Goal: Transaction & Acquisition: Purchase product/service

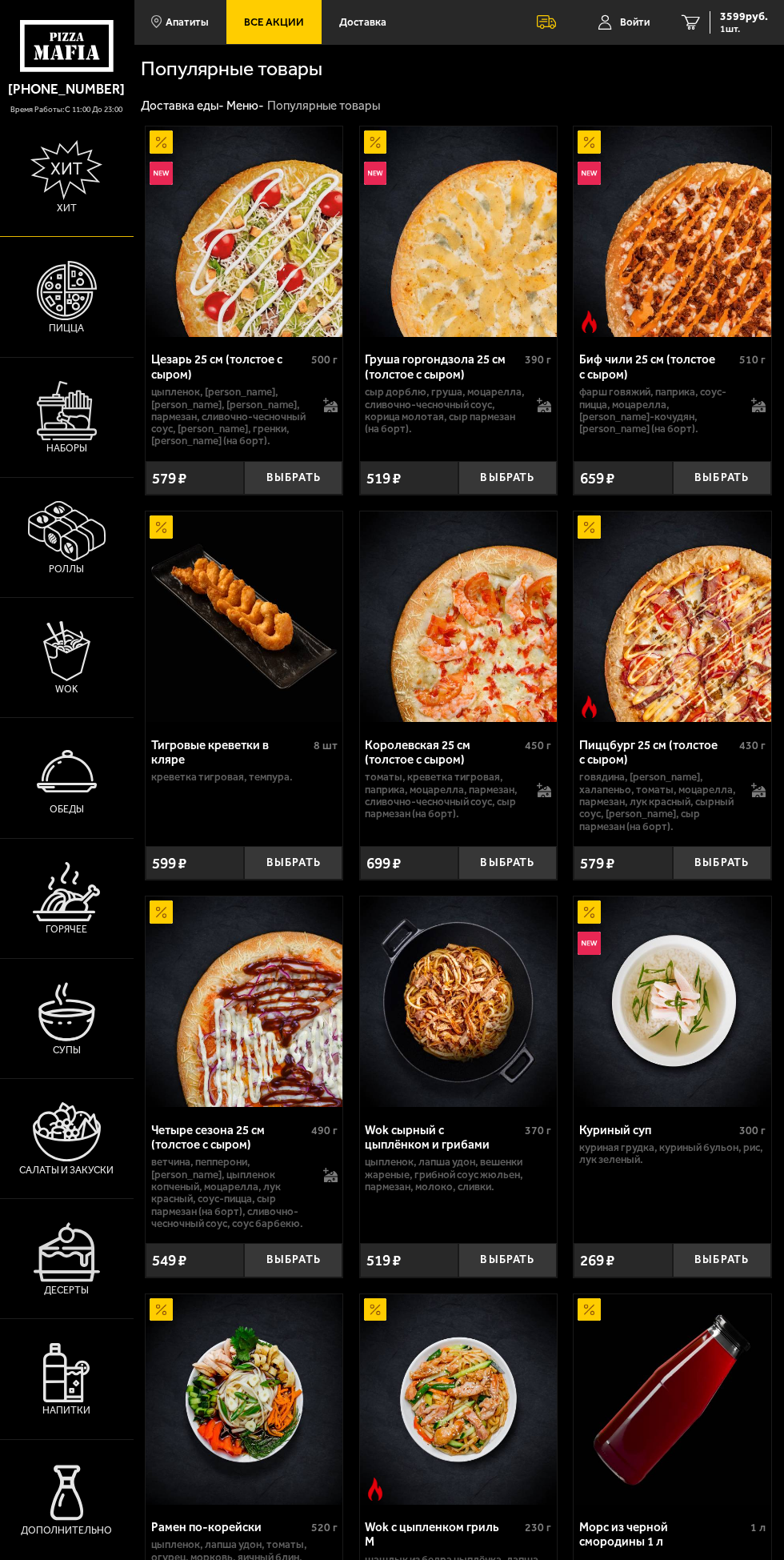
click at [59, 194] on img at bounding box center [66, 170] width 72 height 60
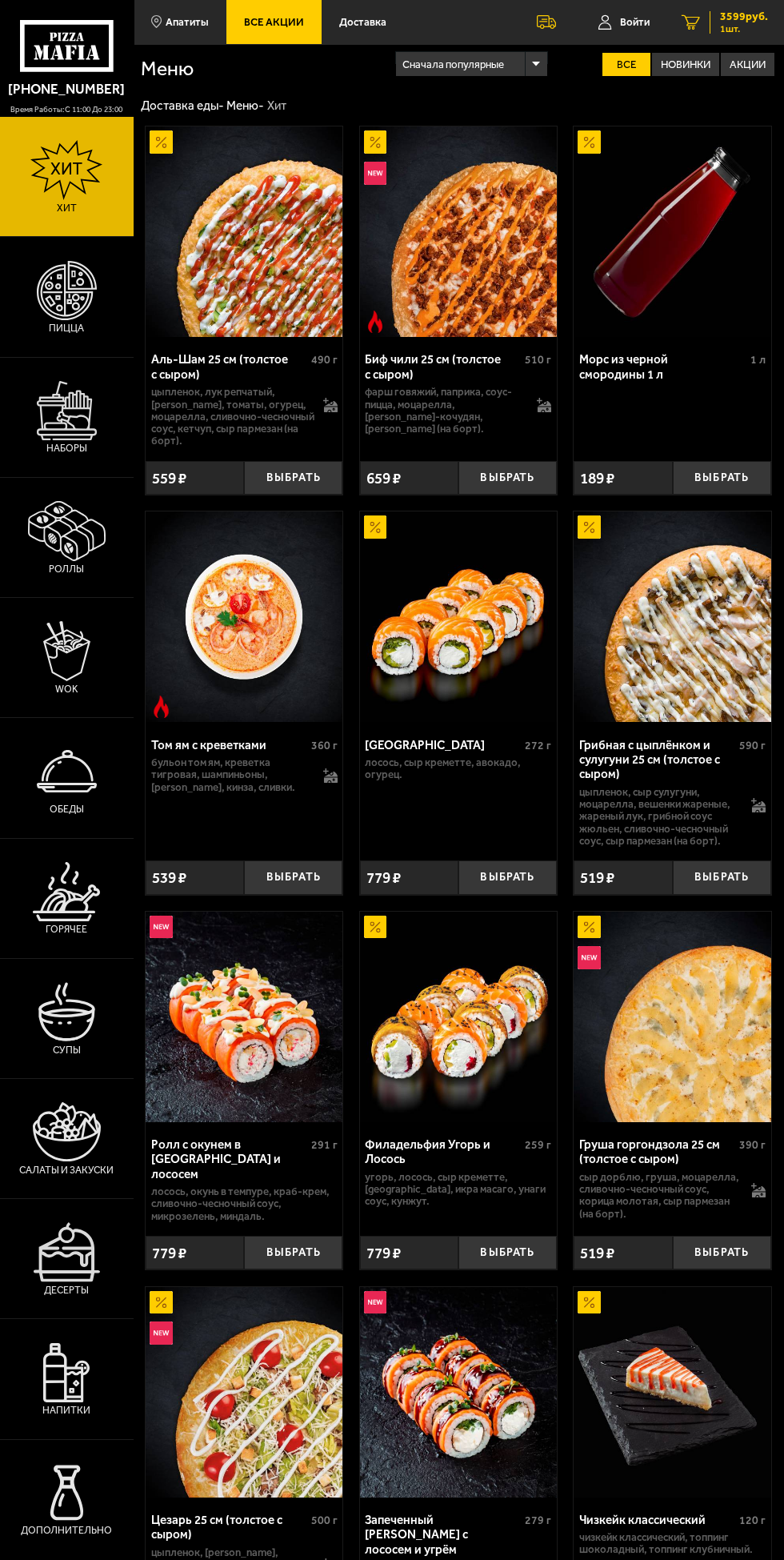
click at [742, 16] on span "3599 руб." at bounding box center [744, 17] width 48 height 12
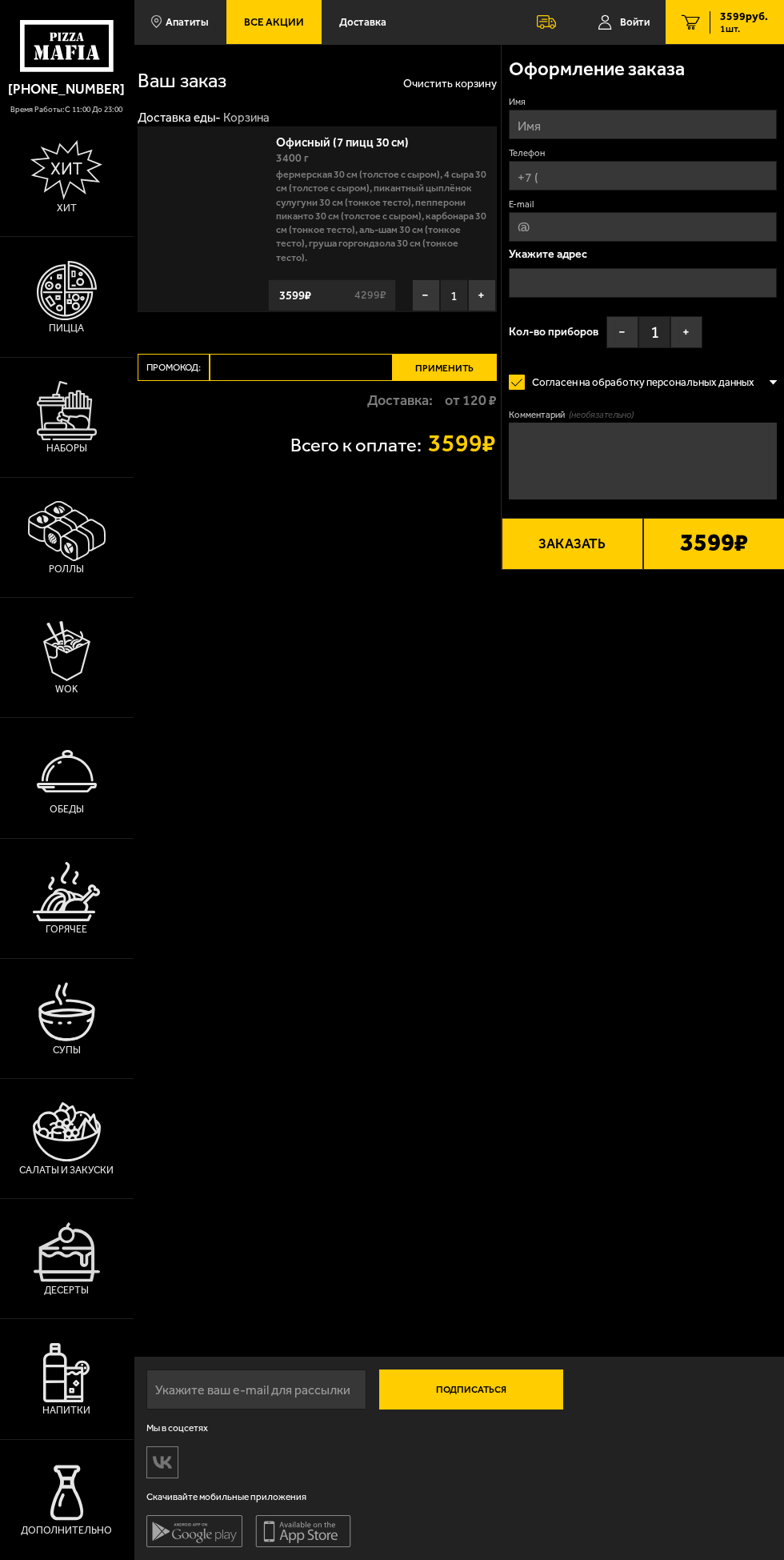
type input "[STREET_ADDRESS]"
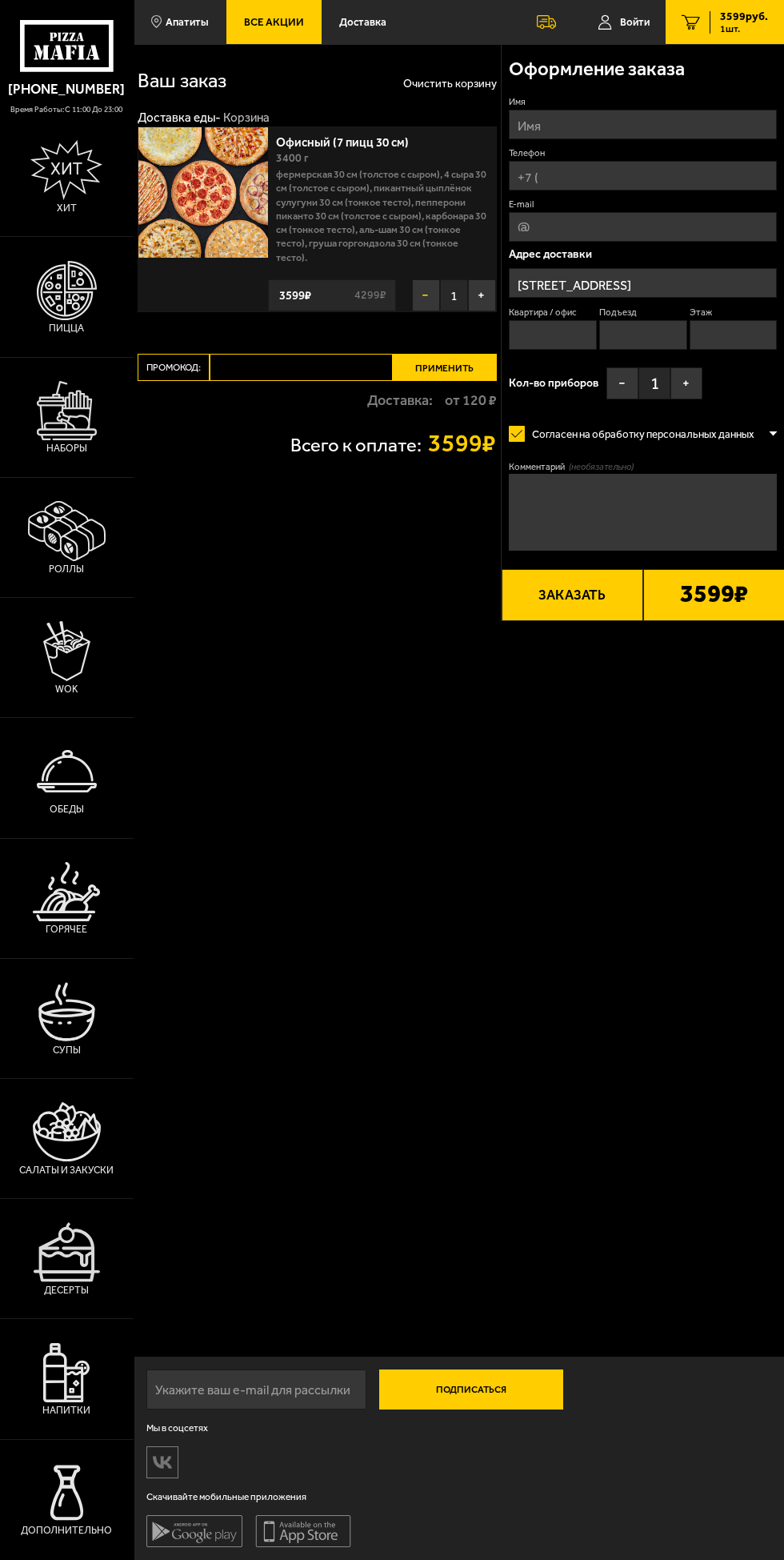
click at [425, 298] on button "−" at bounding box center [426, 295] width 28 height 32
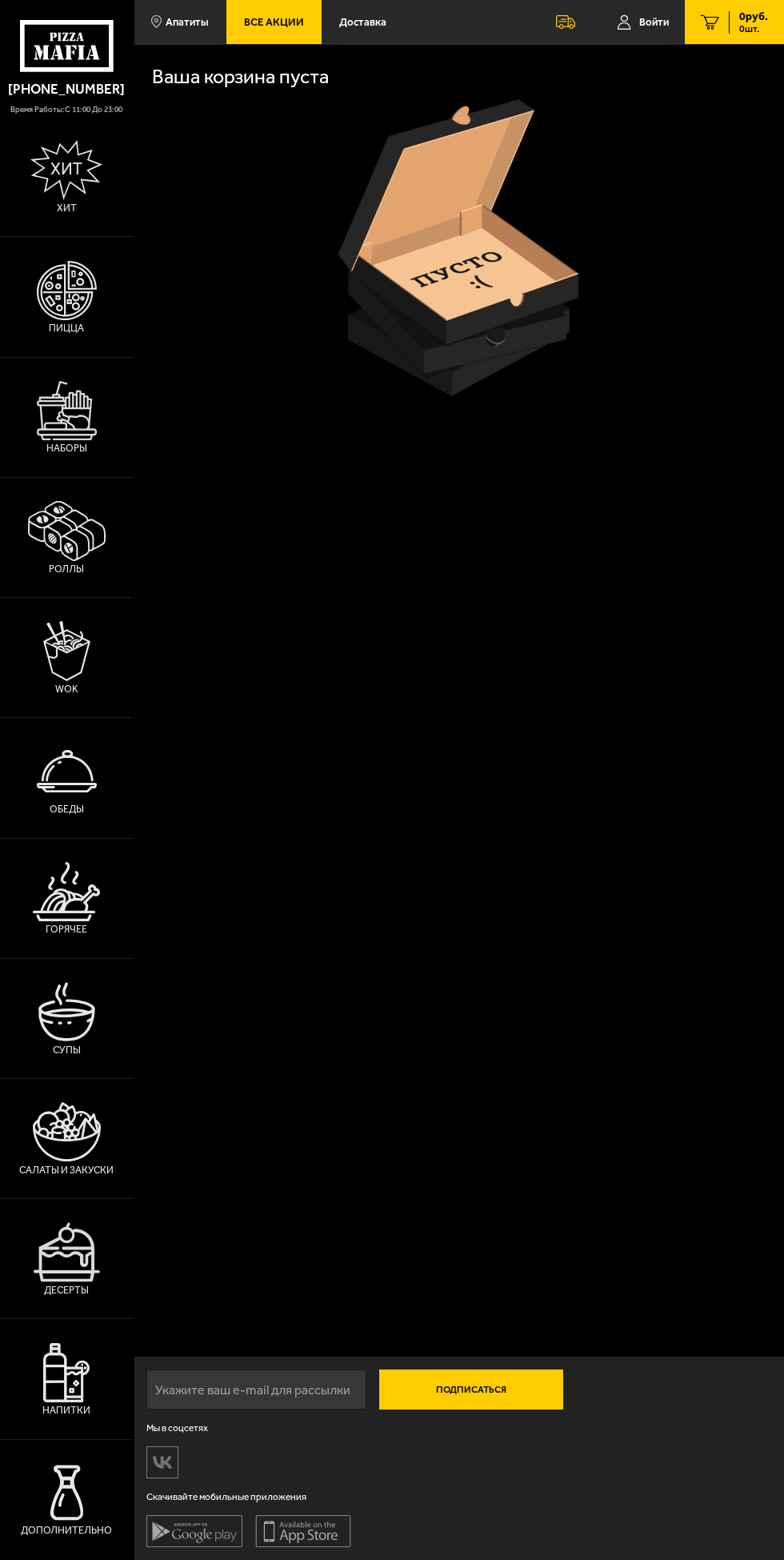
click at [67, 57] on use at bounding box center [68, 51] width 7 height 14
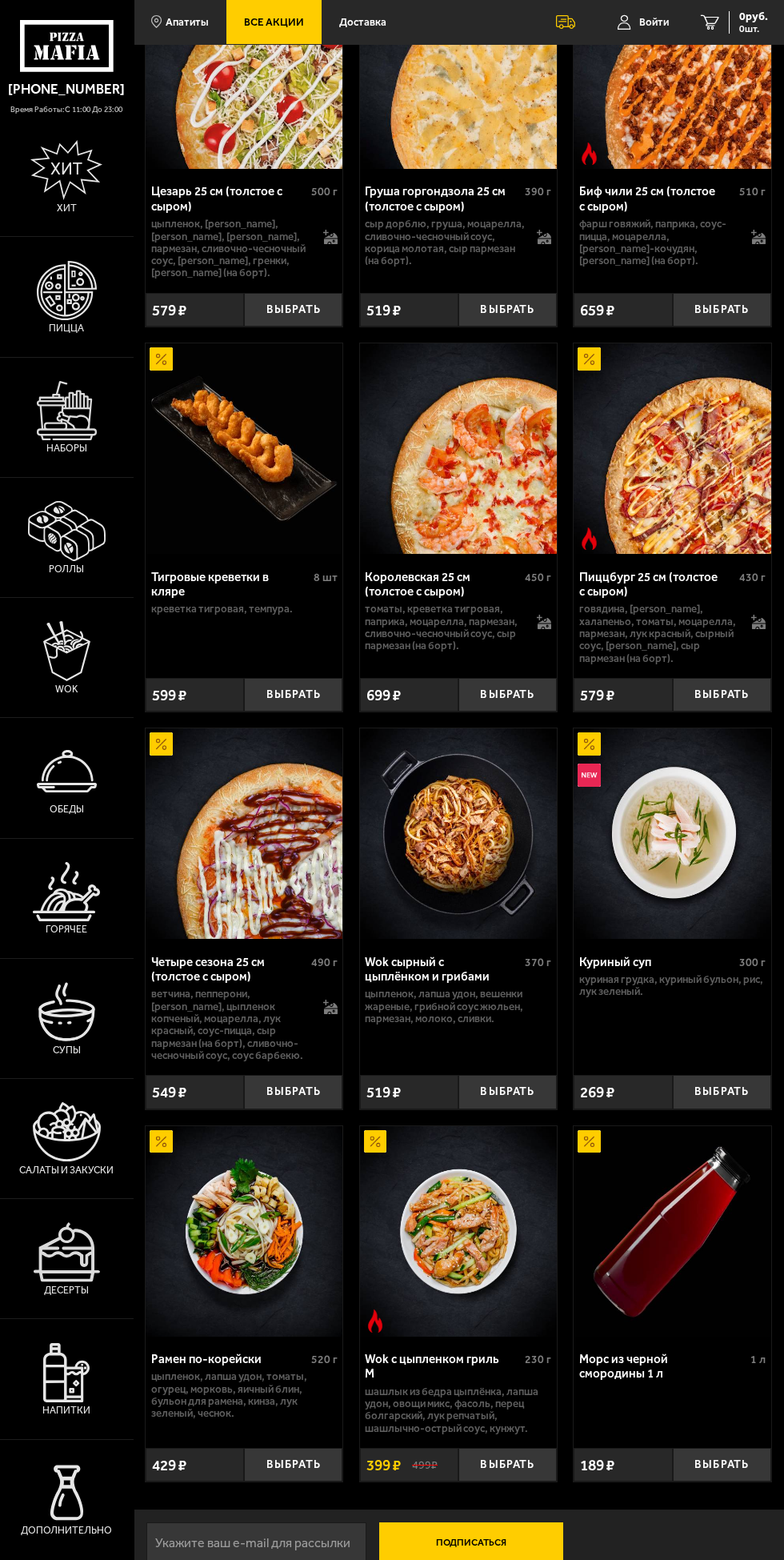
scroll to position [187, 0]
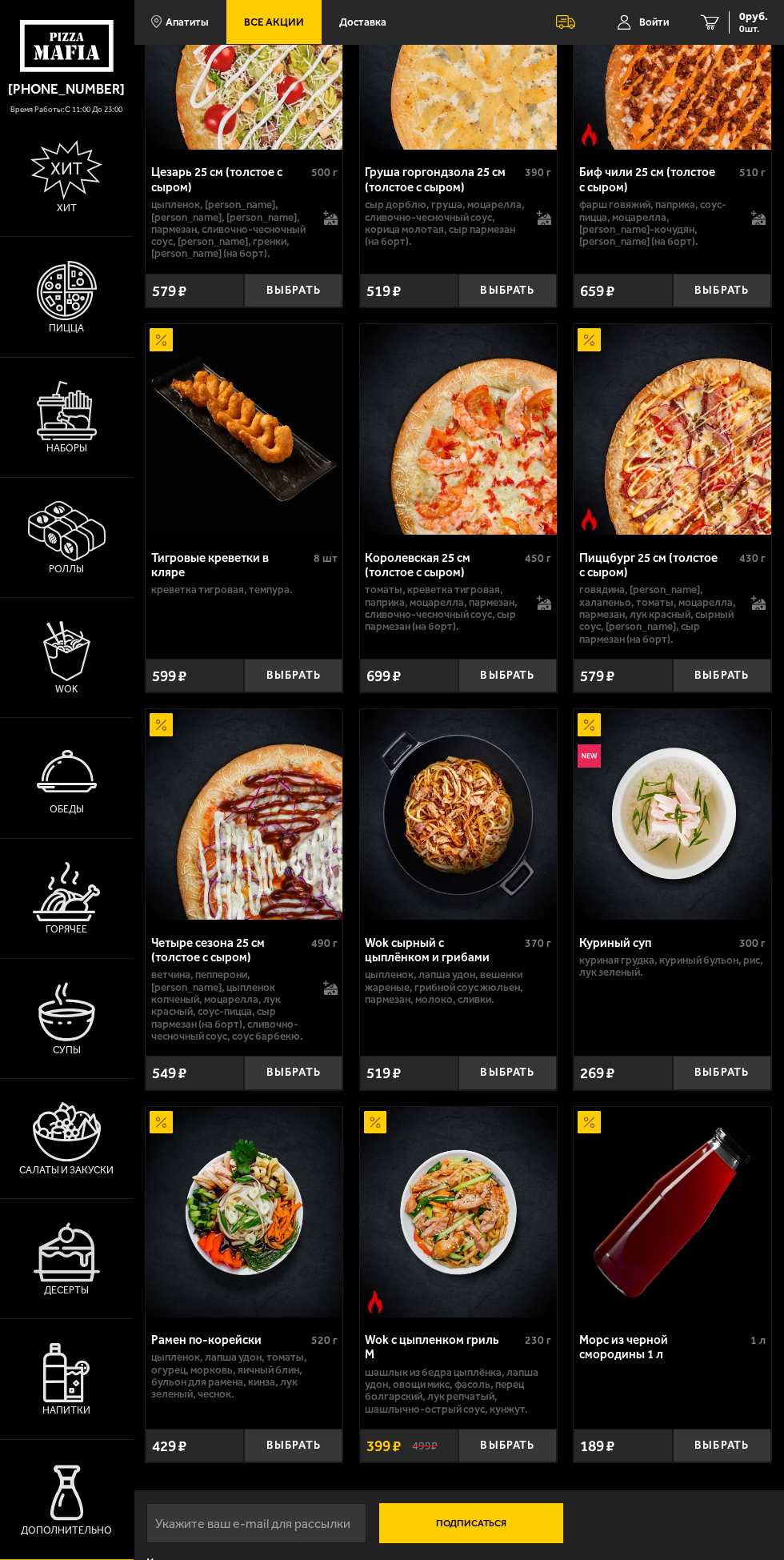
click at [42, 1523] on img at bounding box center [67, 1493] width 60 height 60
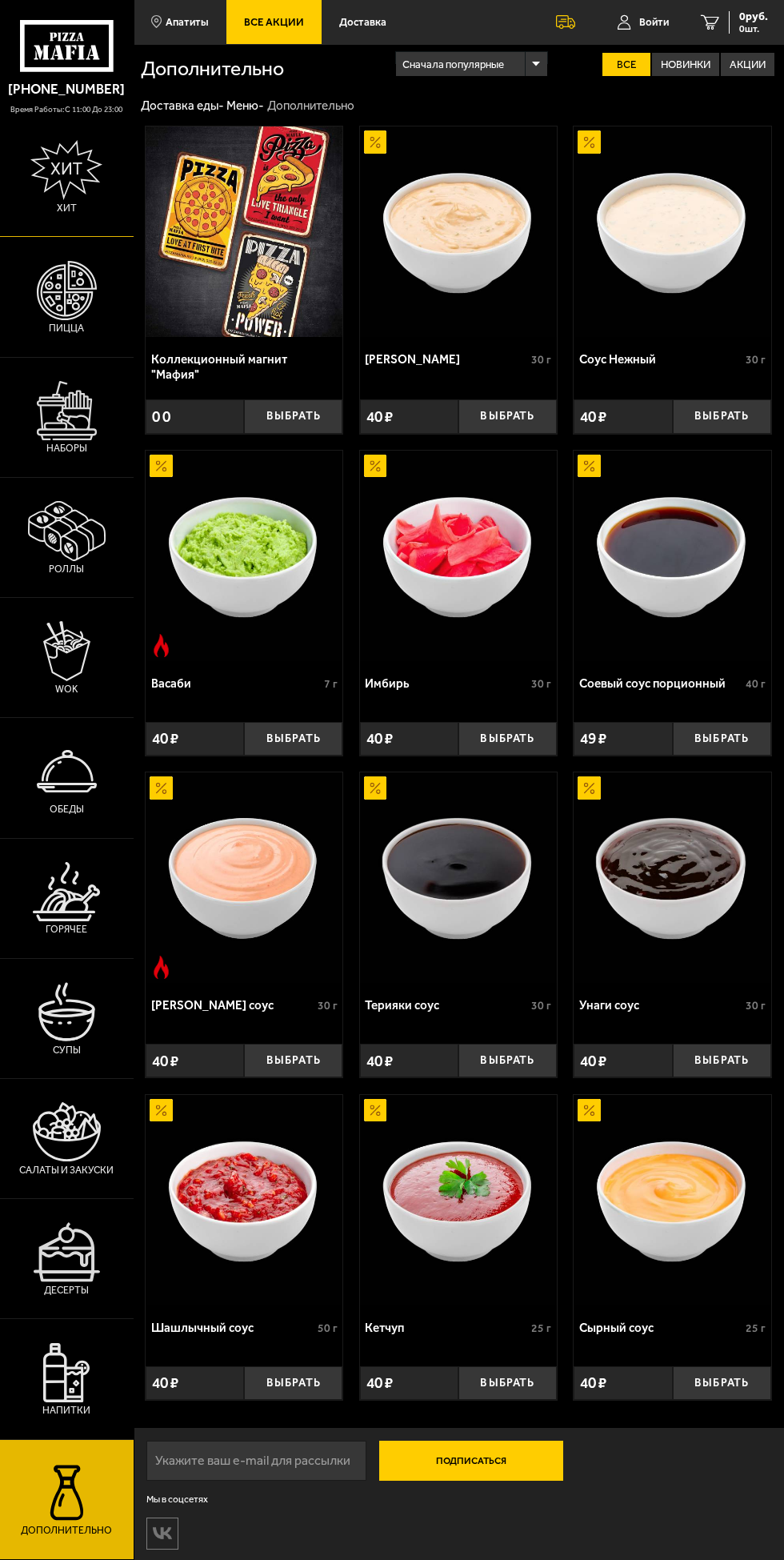
click at [57, 146] on img at bounding box center [66, 170] width 72 height 60
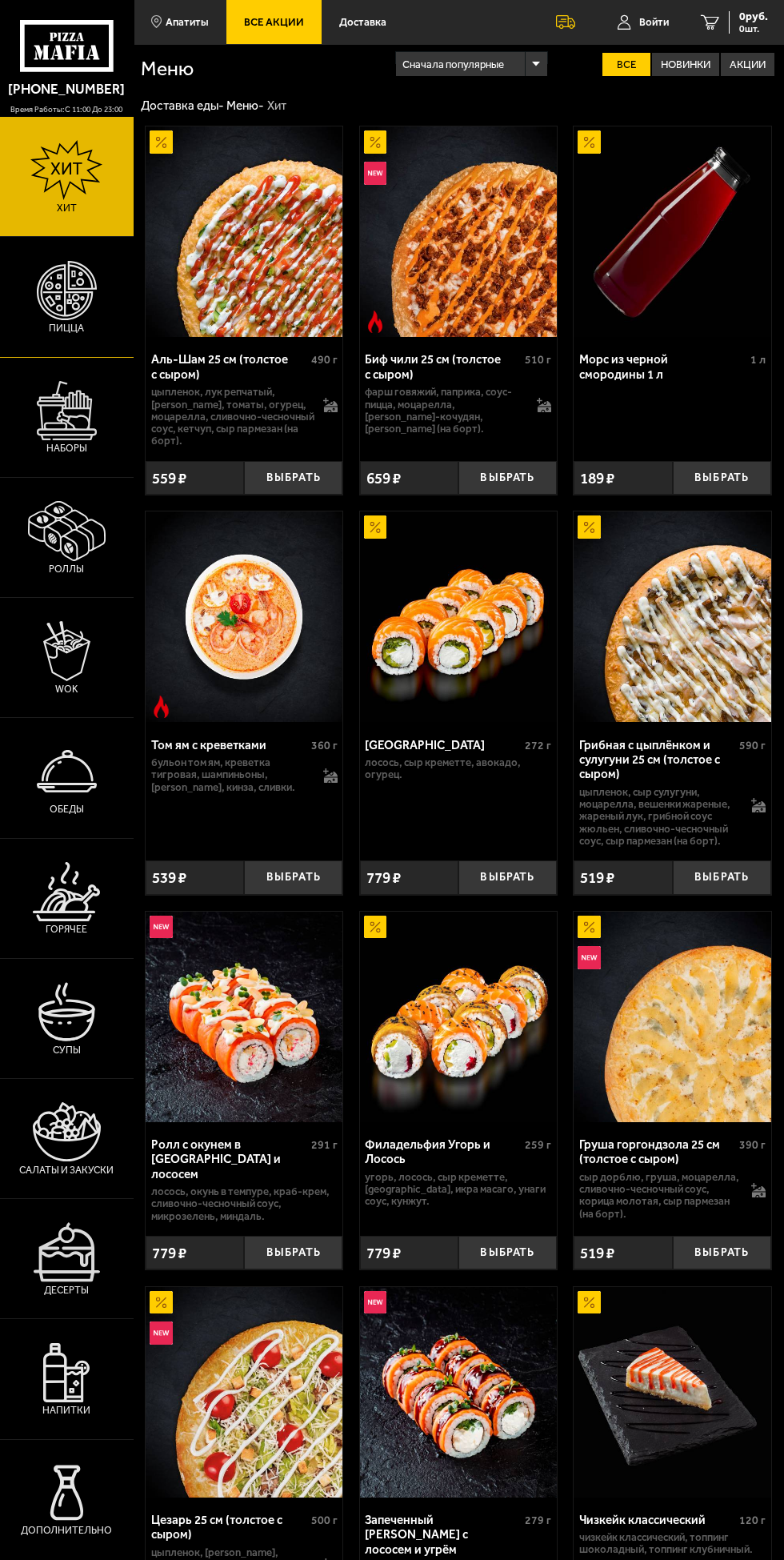
click at [72, 306] on img at bounding box center [67, 290] width 60 height 60
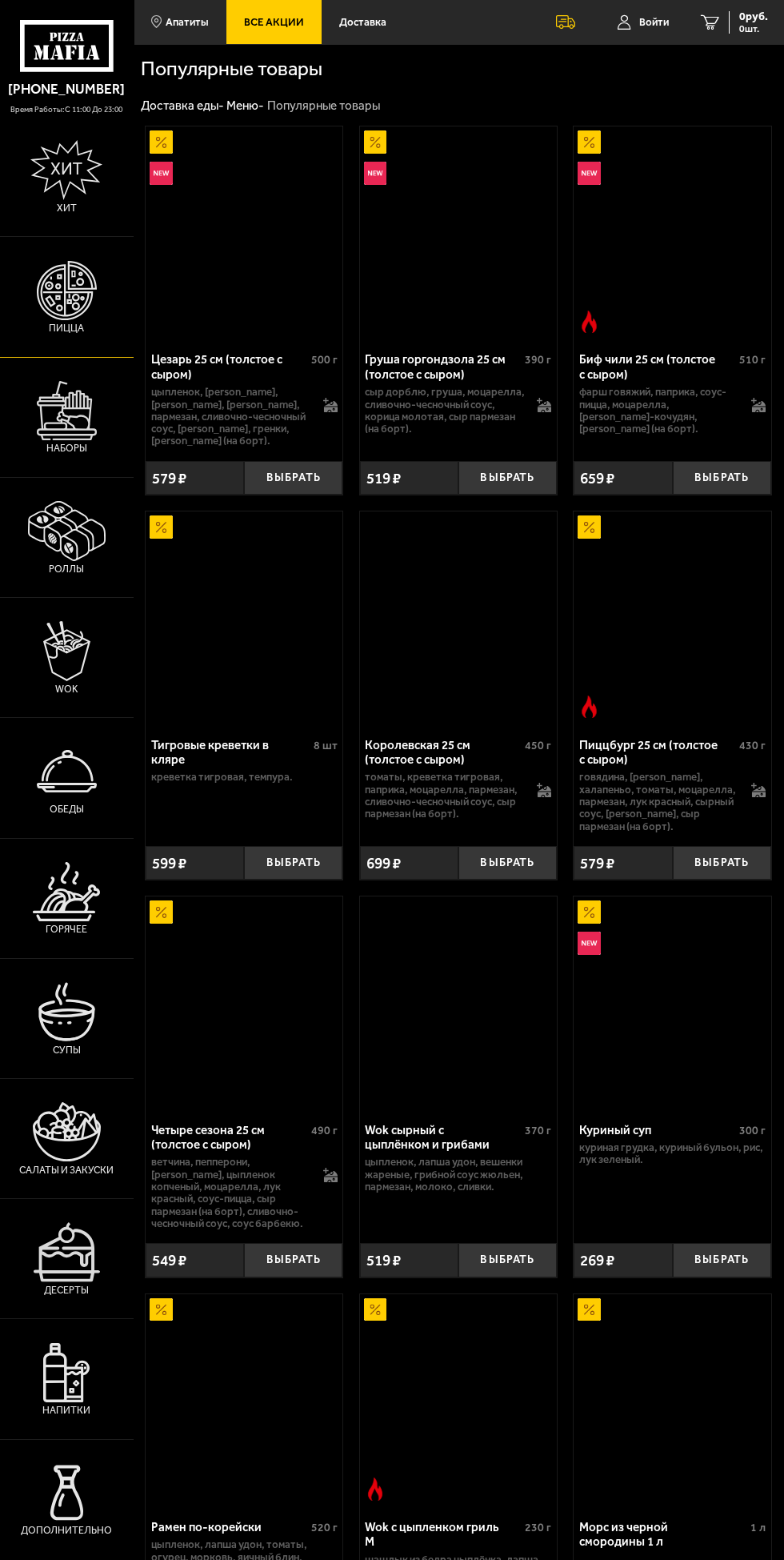
scroll to position [187, 0]
